Goal: Transaction & Acquisition: Purchase product/service

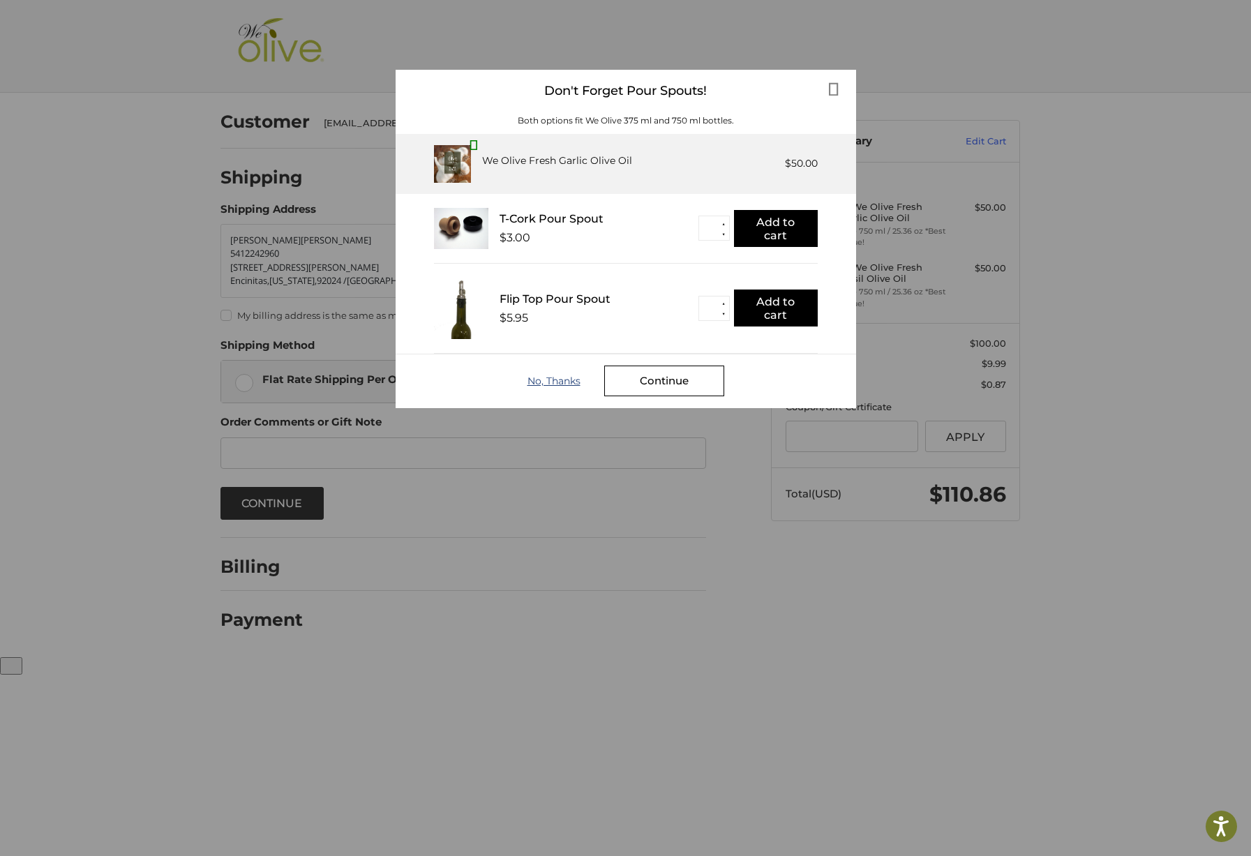
click at [552, 385] on div "No, Thanks" at bounding box center [565, 380] width 77 height 11
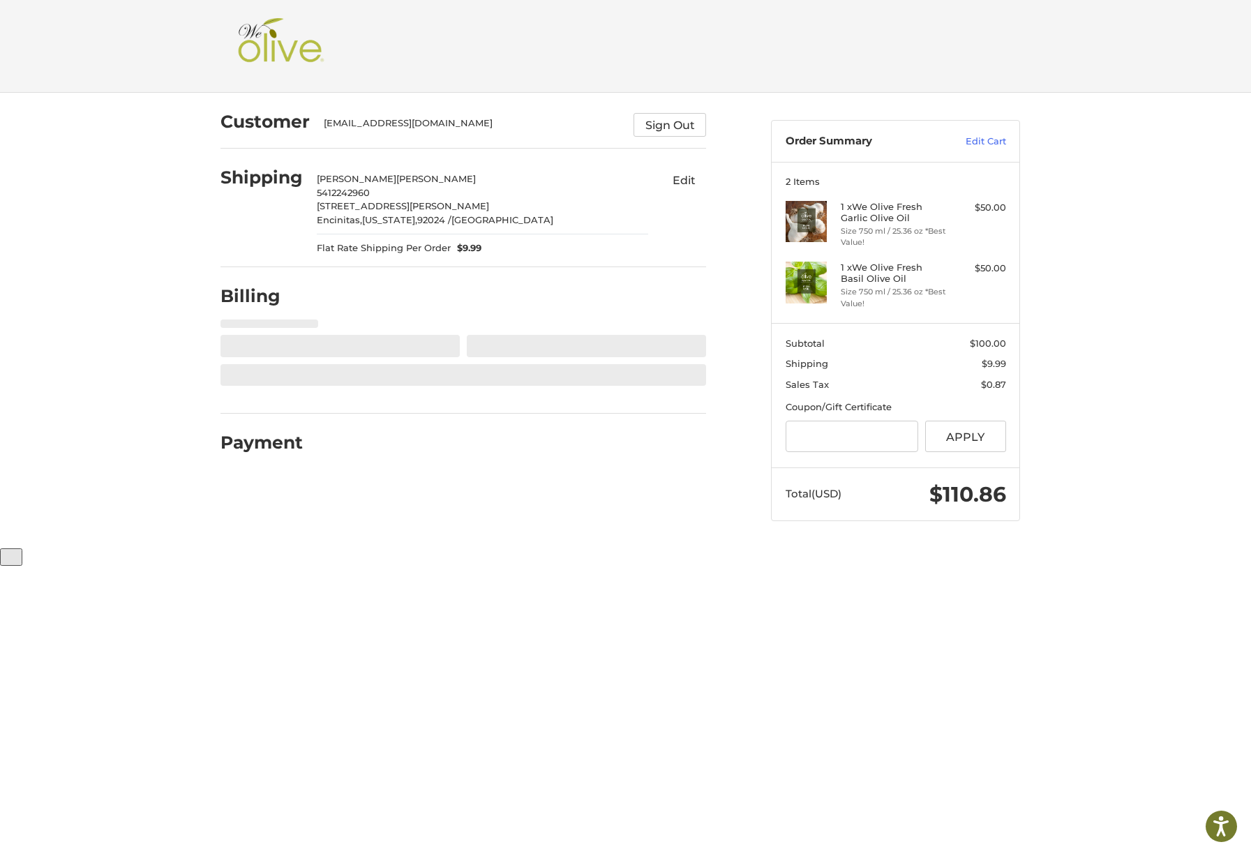
select select "**"
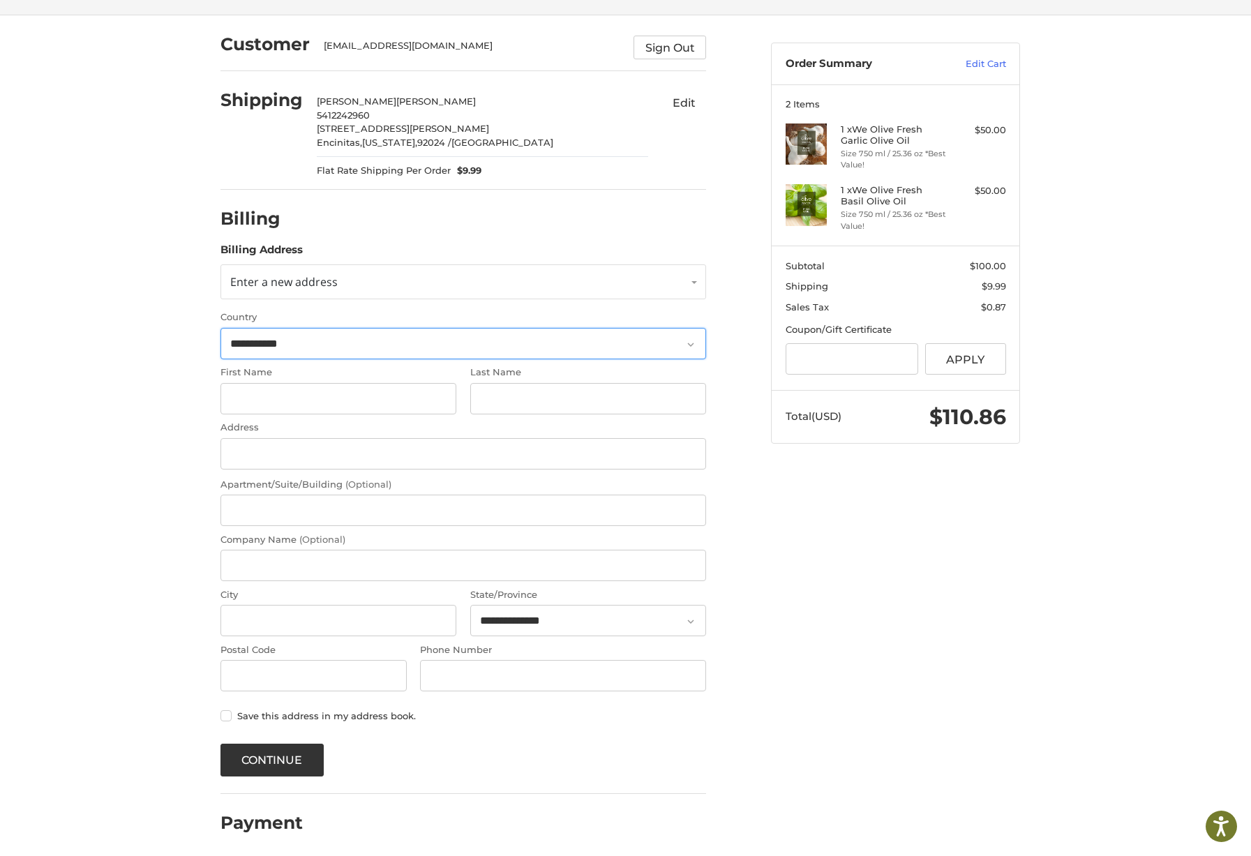
scroll to position [82, 0]
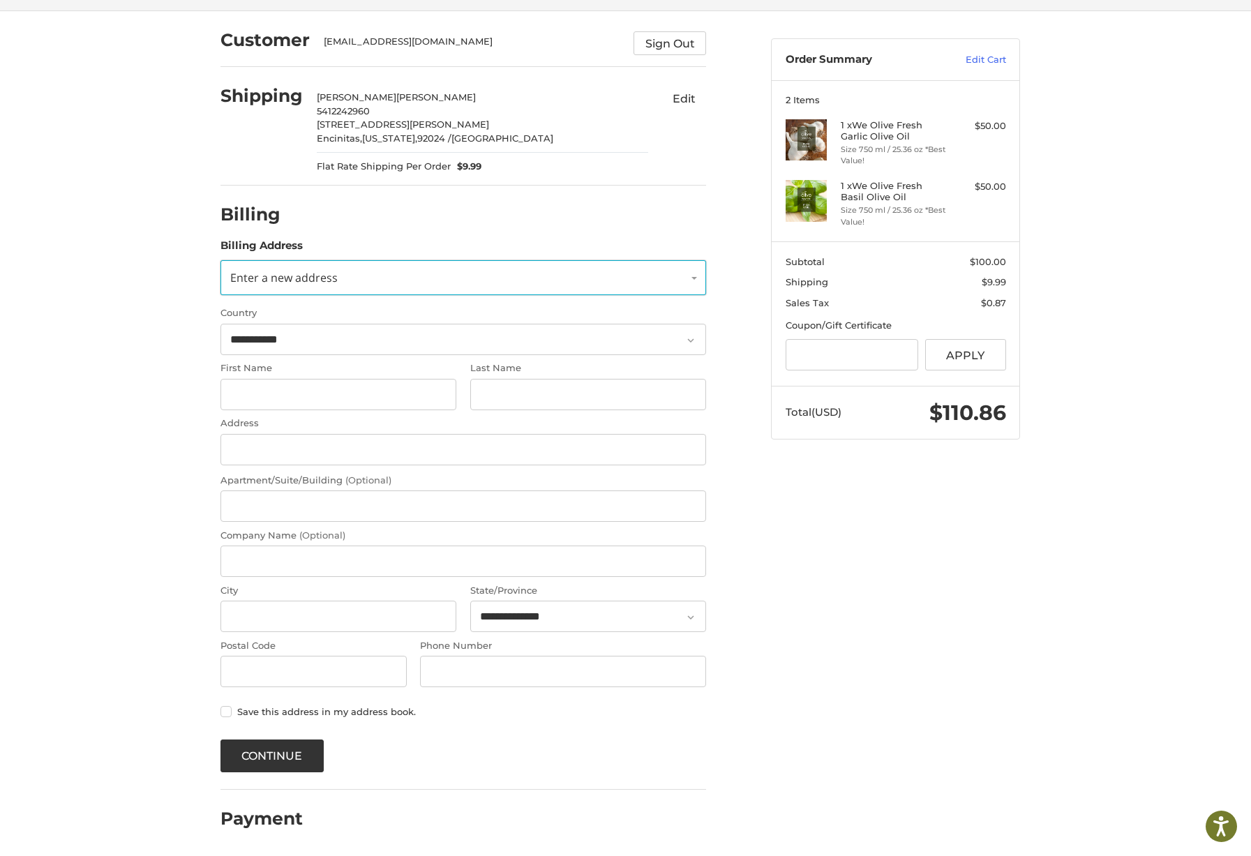
click at [690, 279] on link "Enter a new address" at bounding box center [462, 277] width 485 height 35
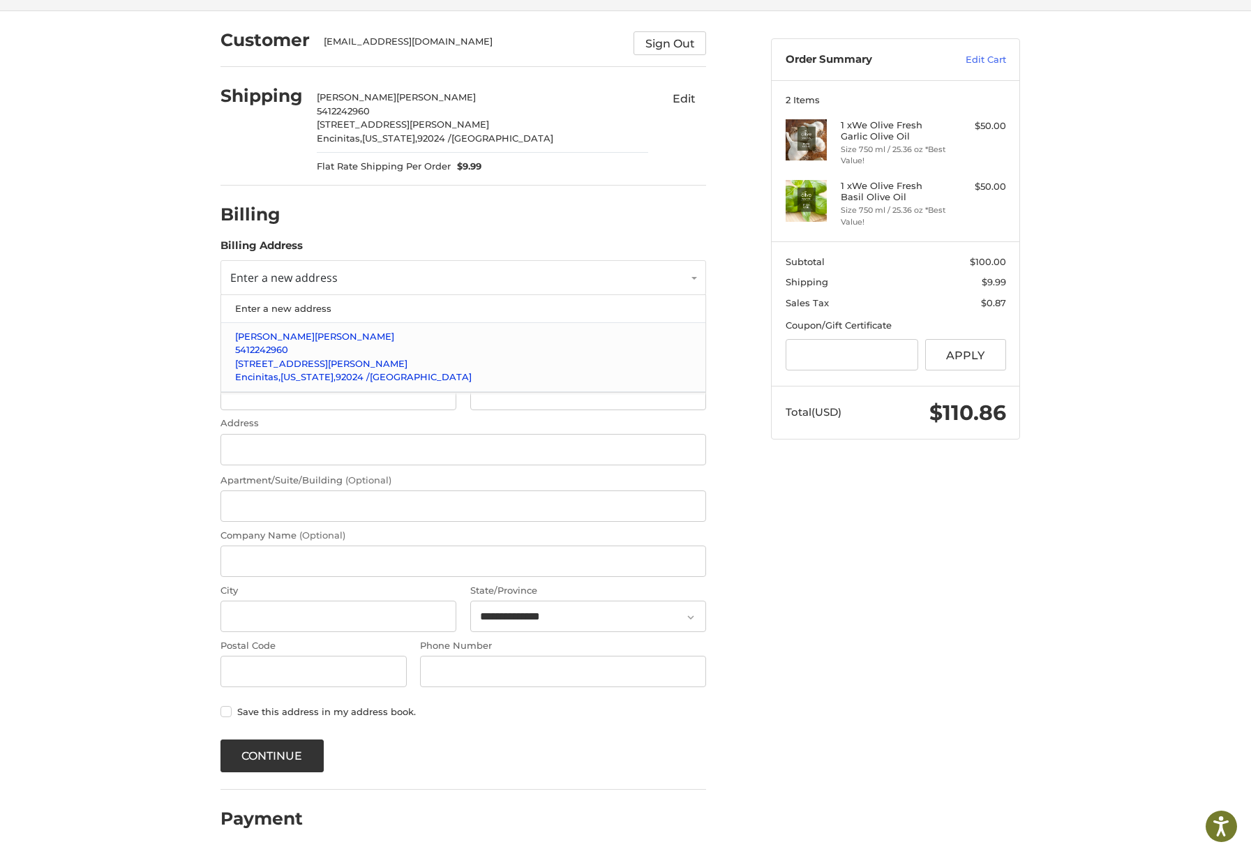
click at [622, 340] on p "Amy McGowan" at bounding box center [463, 337] width 457 height 14
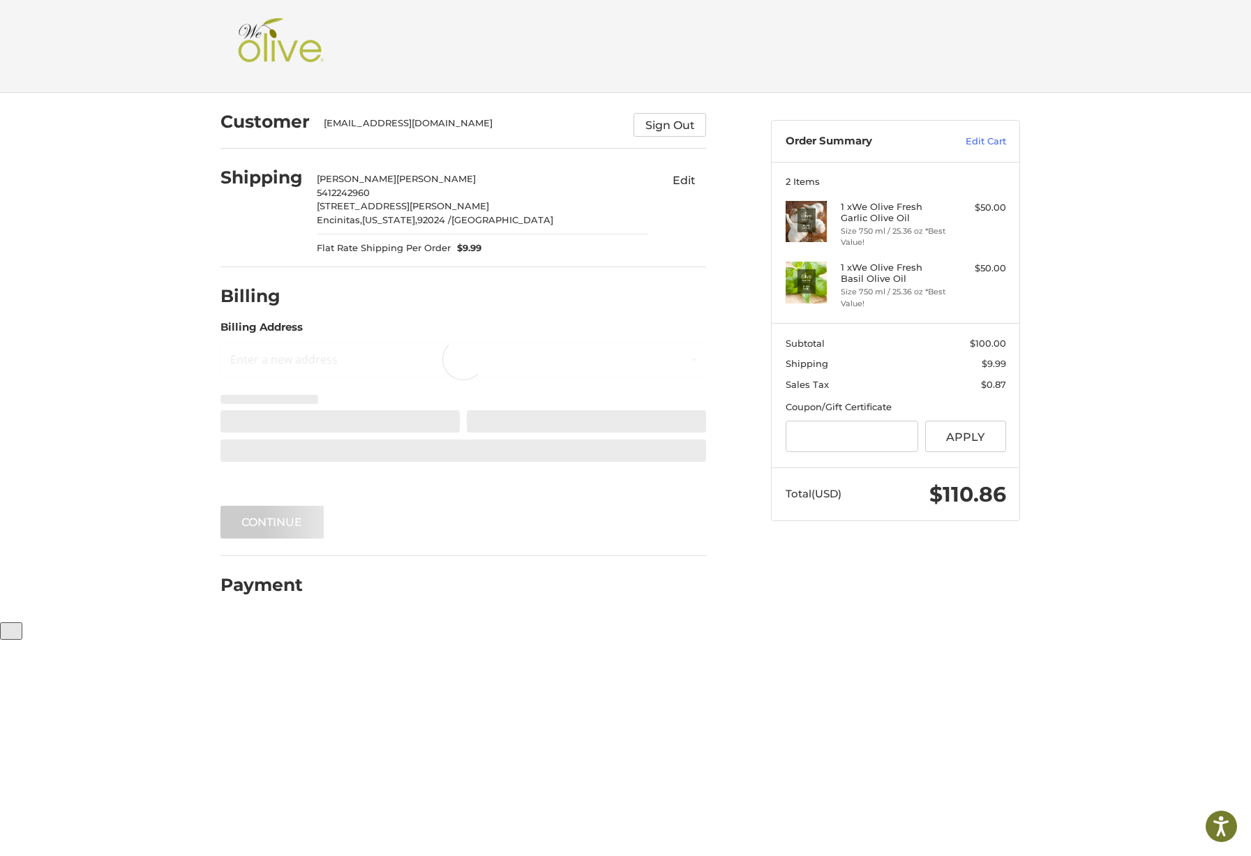
scroll to position [0, 0]
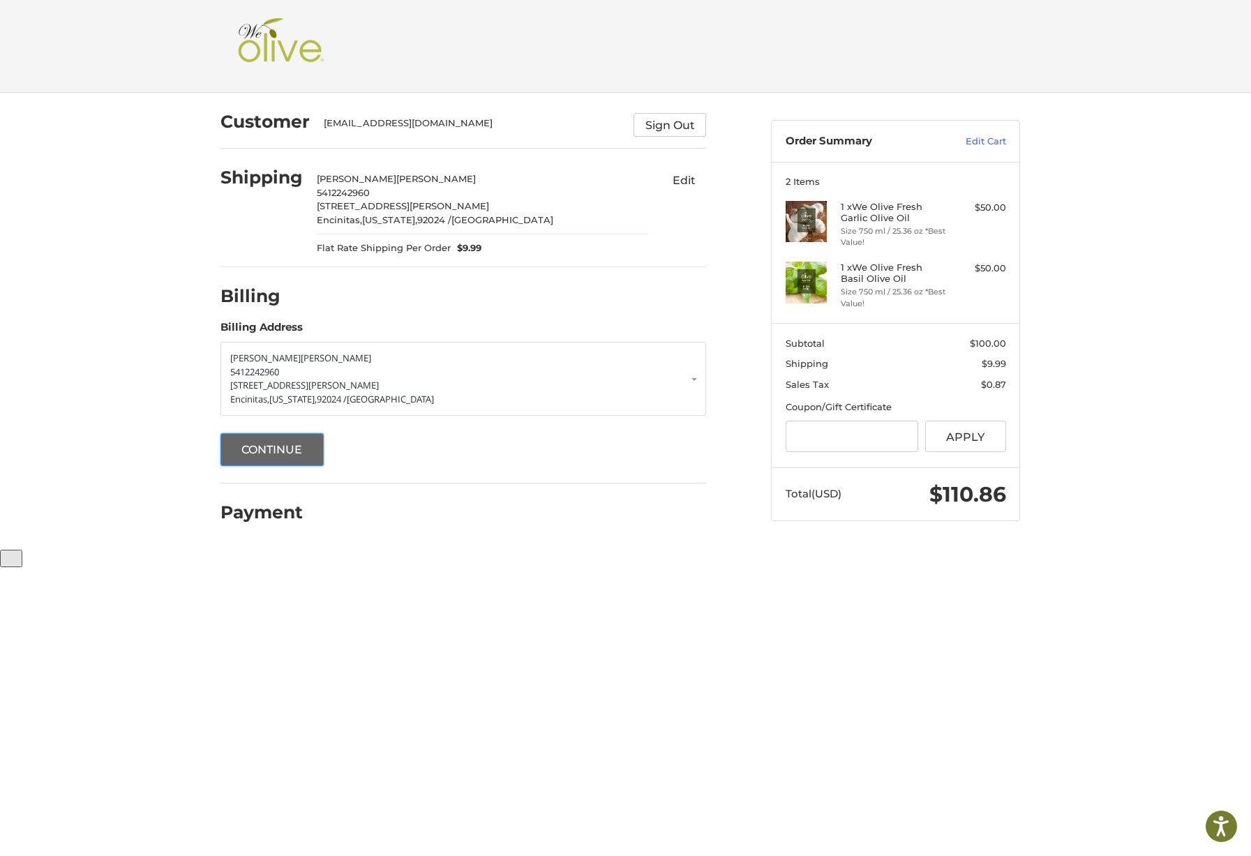
click at [285, 443] on button "Continue" at bounding box center [271, 449] width 103 height 33
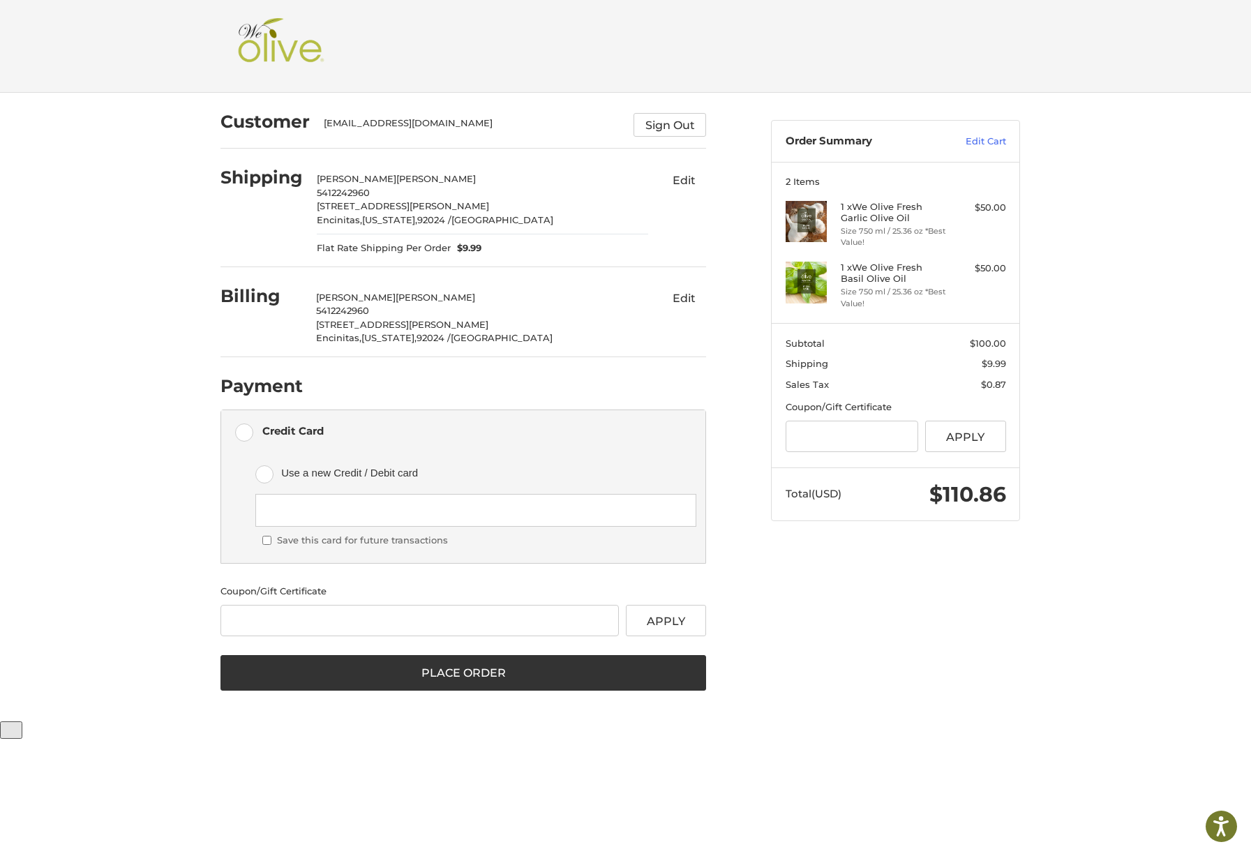
click at [408, 504] on iframe at bounding box center [475, 510] width 421 height 13
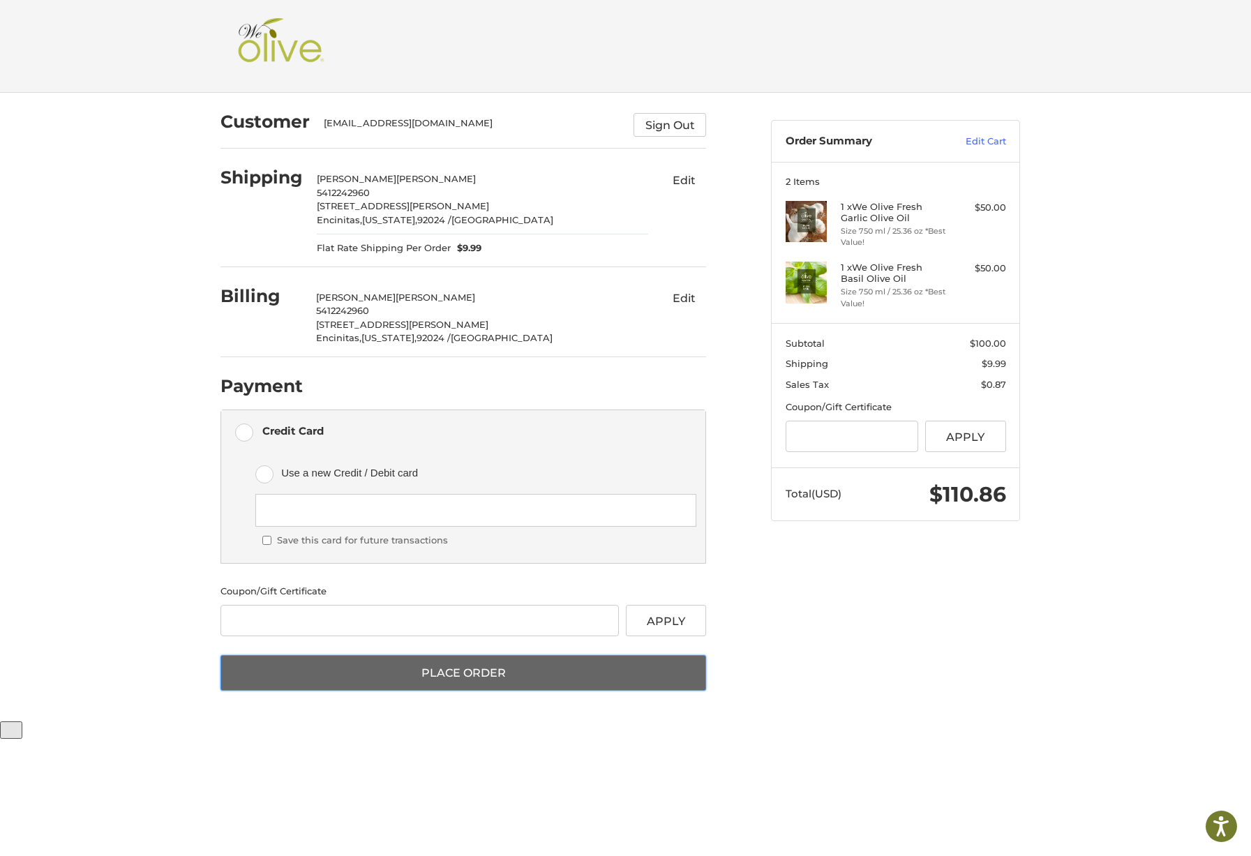
click at [523, 672] on button "Place Order" at bounding box center [462, 673] width 485 height 36
